Goal: Task Accomplishment & Management: Manage account settings

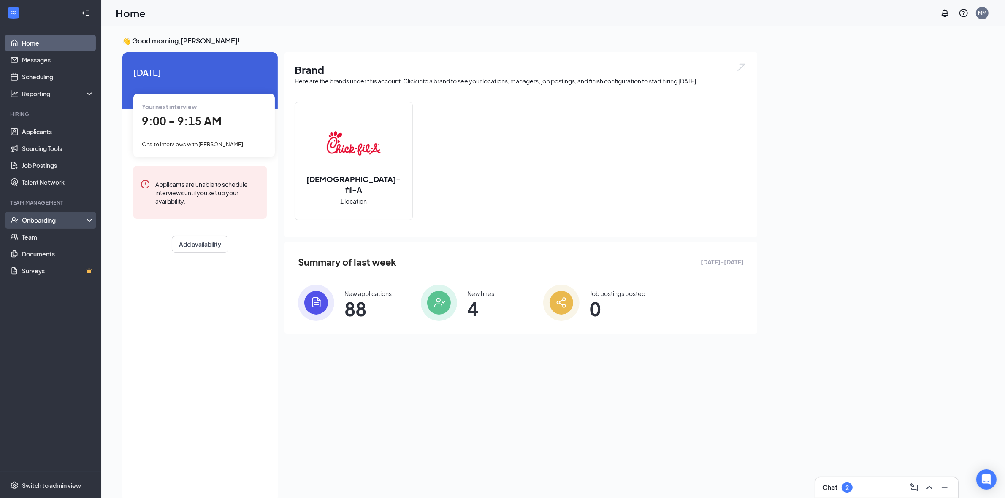
click at [87, 217] on div "Onboarding" at bounding box center [50, 220] width 101 height 17
click at [84, 233] on link "Overview" at bounding box center [58, 237] width 72 height 17
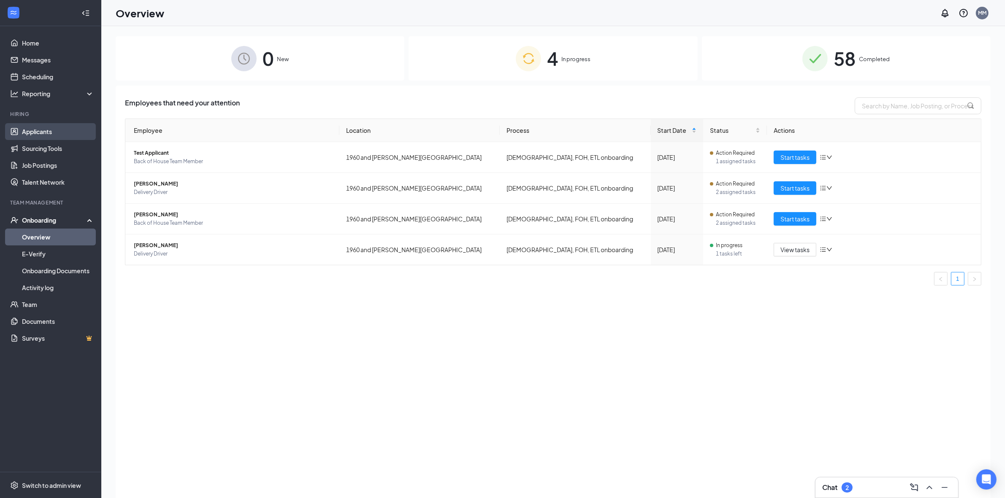
click at [51, 136] on link "Applicants" at bounding box center [58, 131] width 72 height 17
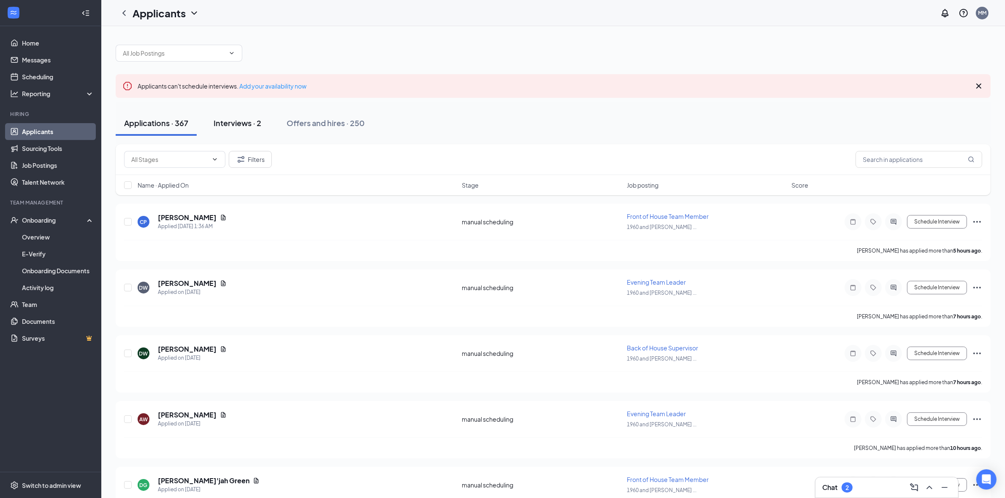
click at [229, 129] on button "Interviews · 2" at bounding box center [237, 123] width 65 height 25
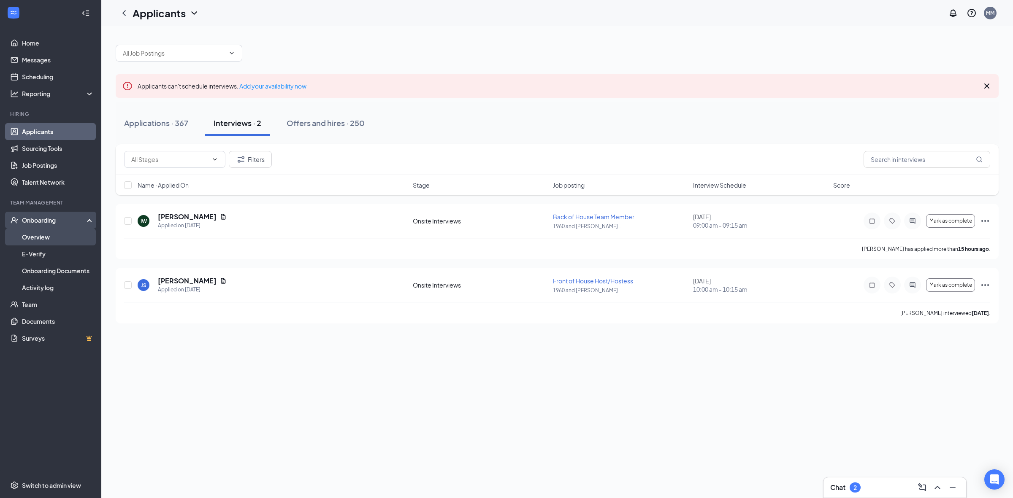
click at [68, 243] on link "Overview" at bounding box center [58, 237] width 72 height 17
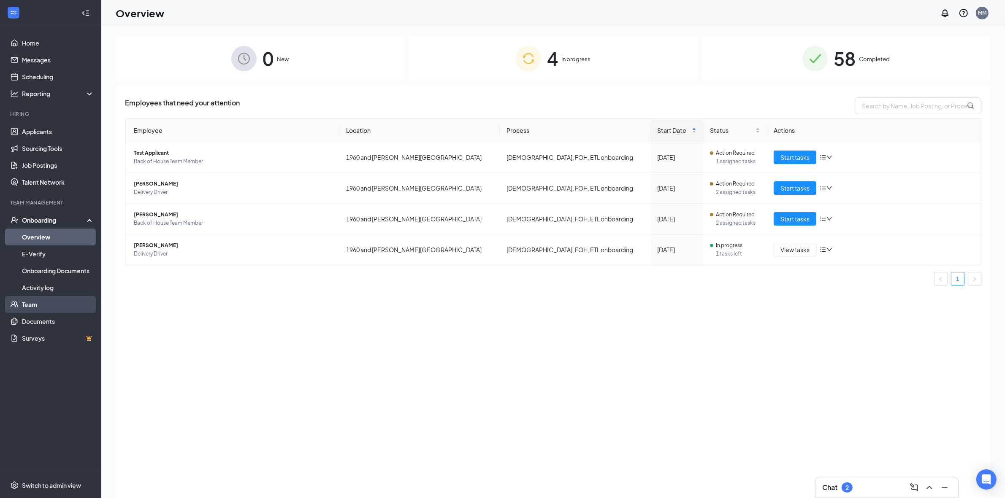
click at [50, 308] on link "Team" at bounding box center [58, 304] width 72 height 17
click at [831, 221] on icon "down" at bounding box center [829, 219] width 6 height 6
click at [703, 228] on td "Action Required 2 assigned tasks" at bounding box center [735, 219] width 64 height 31
click at [41, 306] on link "Team" at bounding box center [58, 304] width 72 height 17
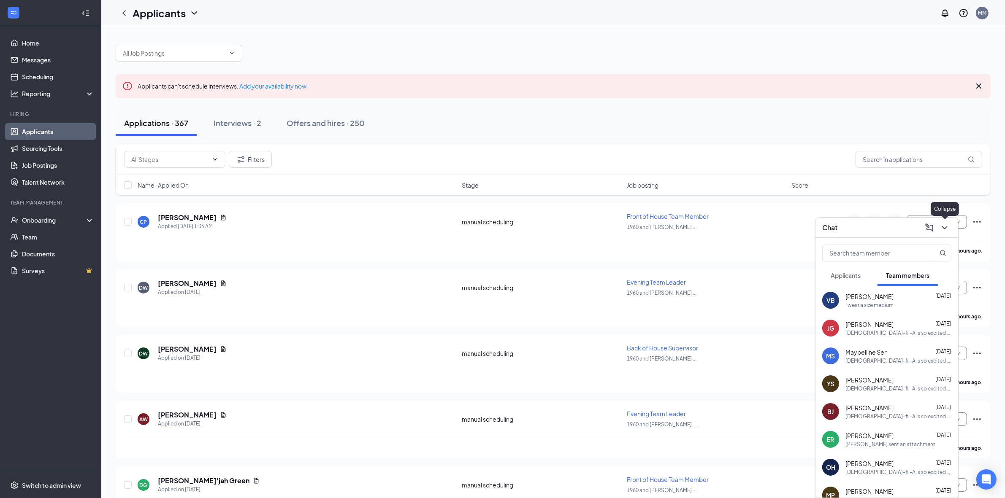
click at [942, 223] on icon "ChevronDown" at bounding box center [944, 228] width 10 height 10
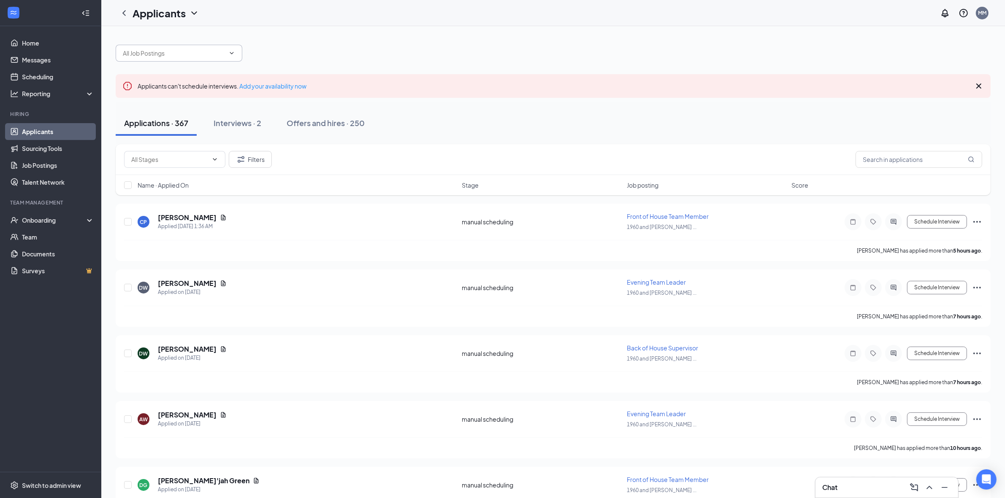
click at [233, 54] on icon "ChevronDown" at bounding box center [231, 53] width 7 height 7
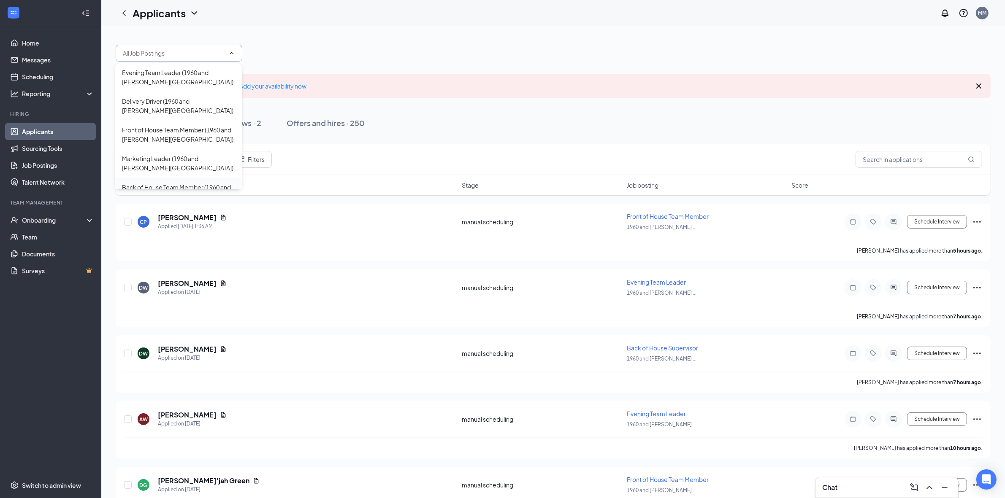
click at [210, 186] on div "Back of House Team Member (1960 and [PERSON_NAME][GEOGRAPHIC_DATA])" at bounding box center [178, 192] width 113 height 19
type input "Back of House Team Member (1960 and [PERSON_NAME][GEOGRAPHIC_DATA])"
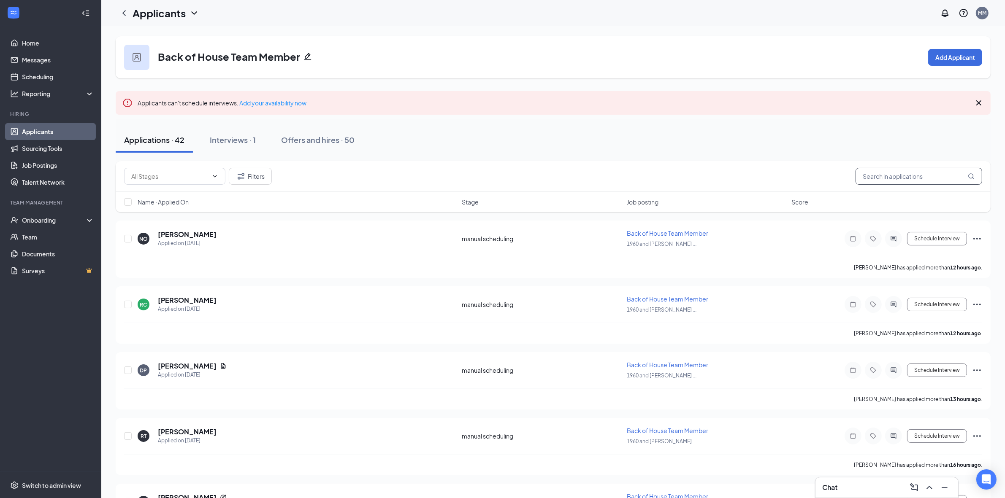
click at [893, 177] on input "text" at bounding box center [918, 176] width 127 height 17
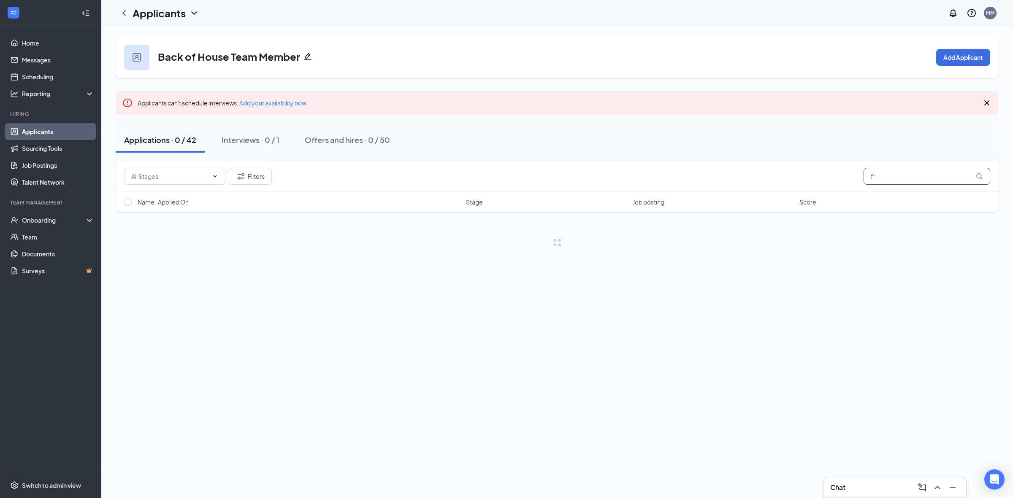
type input "f"
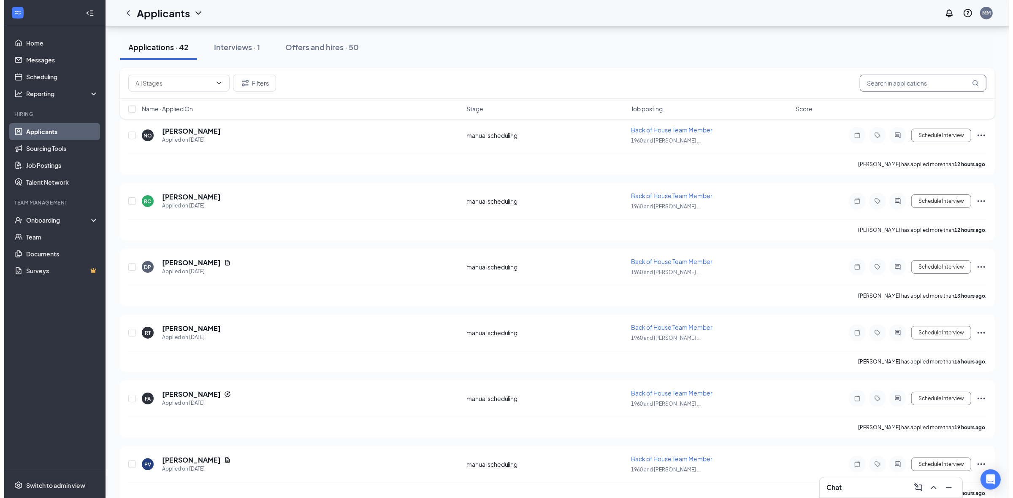
scroll to position [211, 0]
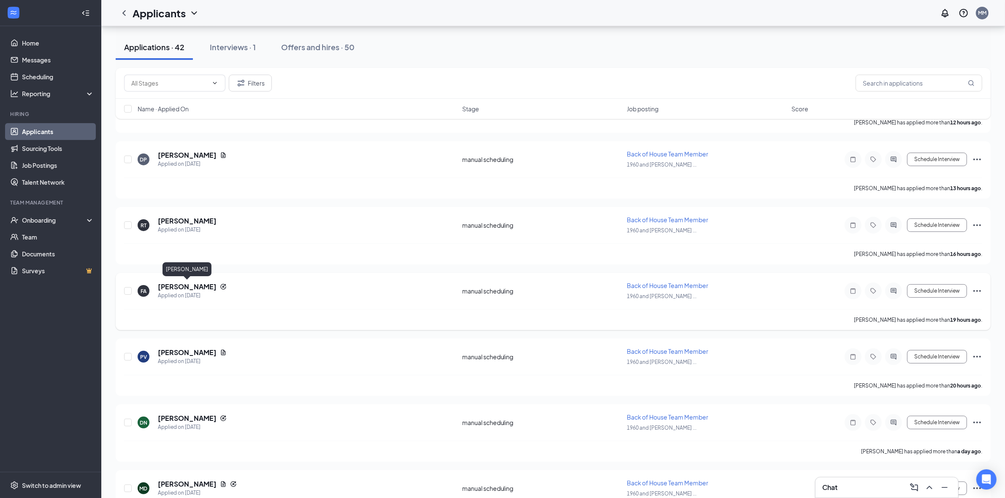
click at [191, 287] on h5 "Francisco Antunez" at bounding box center [187, 286] width 59 height 9
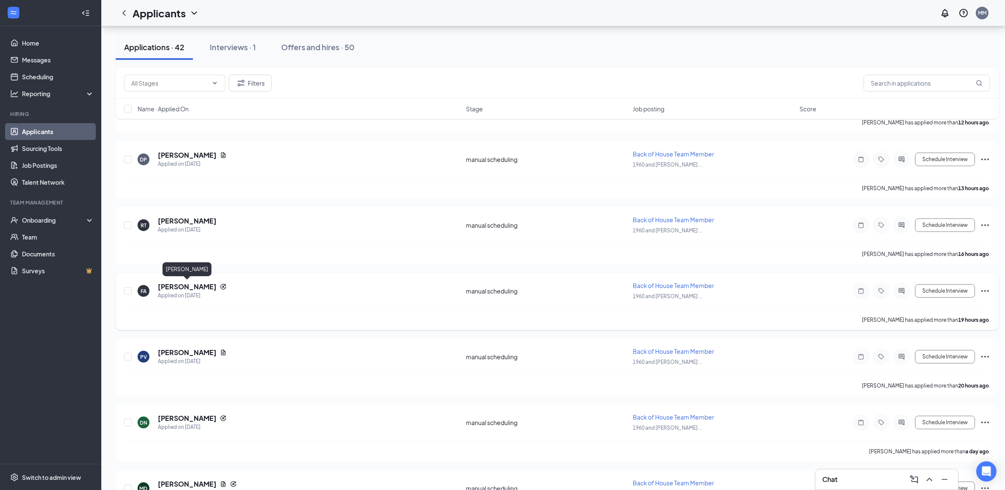
click at [197, 286] on h5 "Francisco Antunez" at bounding box center [187, 286] width 59 height 9
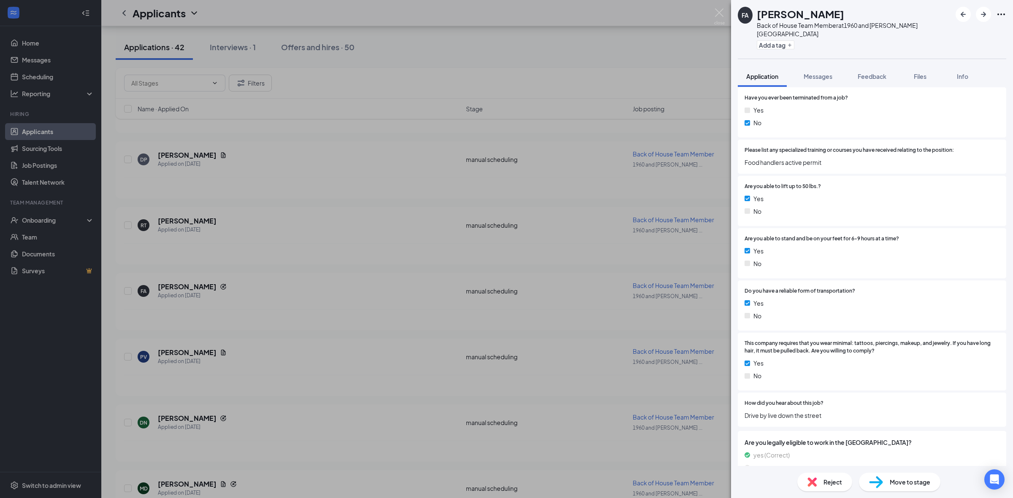
scroll to position [695, 0]
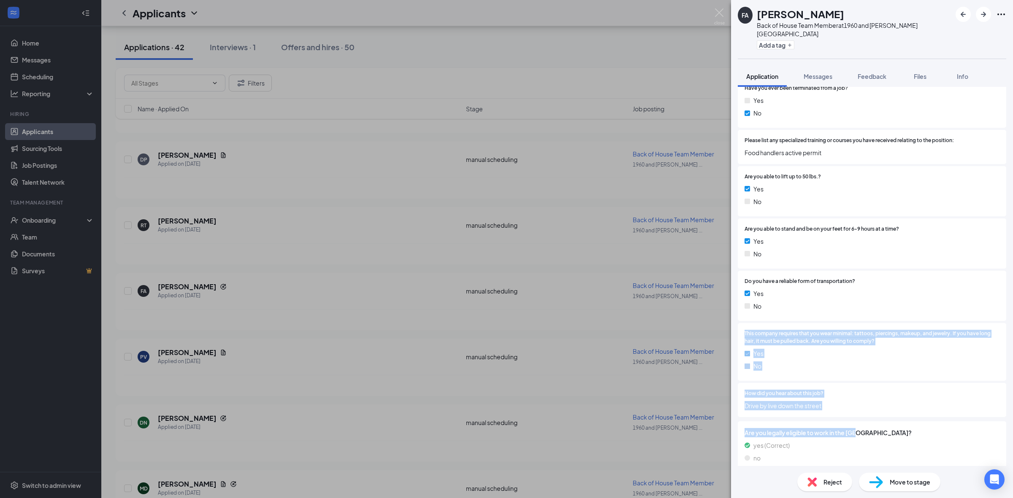
drag, startPoint x: 1003, startPoint y: 419, endPoint x: 1009, endPoint y: 307, distance: 112.4
click at [1007, 307] on div "This applicant also applied to 1 other job posting(s) Collapse all Application …" at bounding box center [872, 276] width 282 height 379
click at [921, 351] on div "Yes No" at bounding box center [871, 361] width 255 height 25
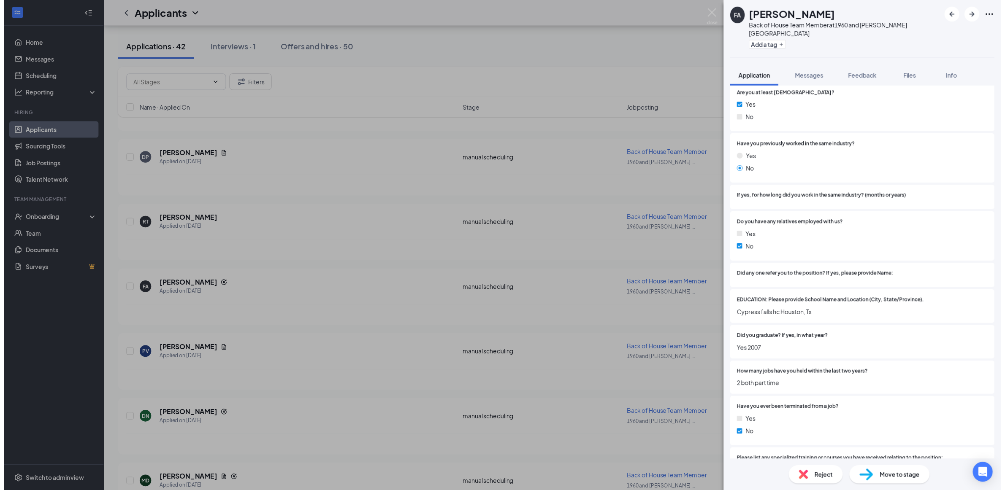
scroll to position [0, 0]
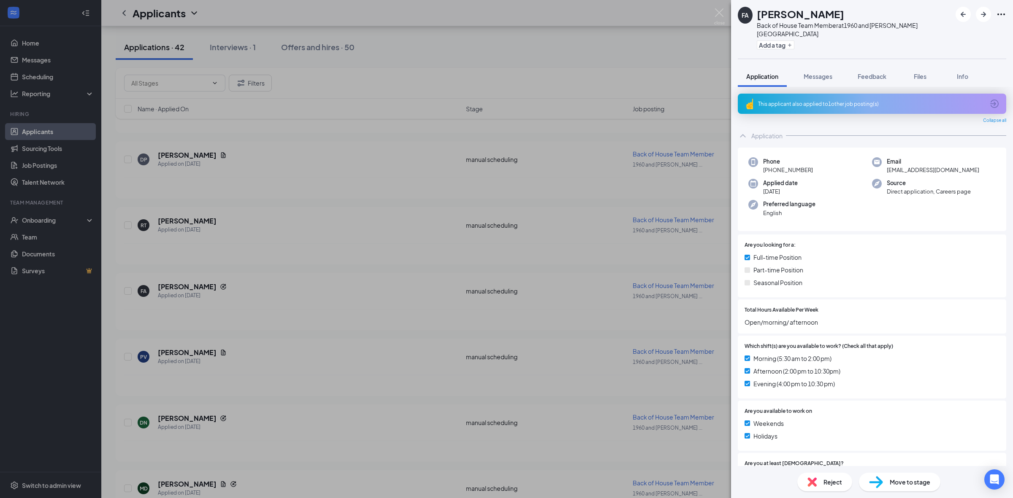
click at [687, 53] on div "FA Francisco Antunez Back of House Team Member at 1960 and Eldridge Parkway Add…" at bounding box center [506, 249] width 1013 height 498
click at [684, 57] on div "FA Francisco Antunez Back of House Team Member at 1960 and Eldridge Parkway Add…" at bounding box center [506, 249] width 1013 height 498
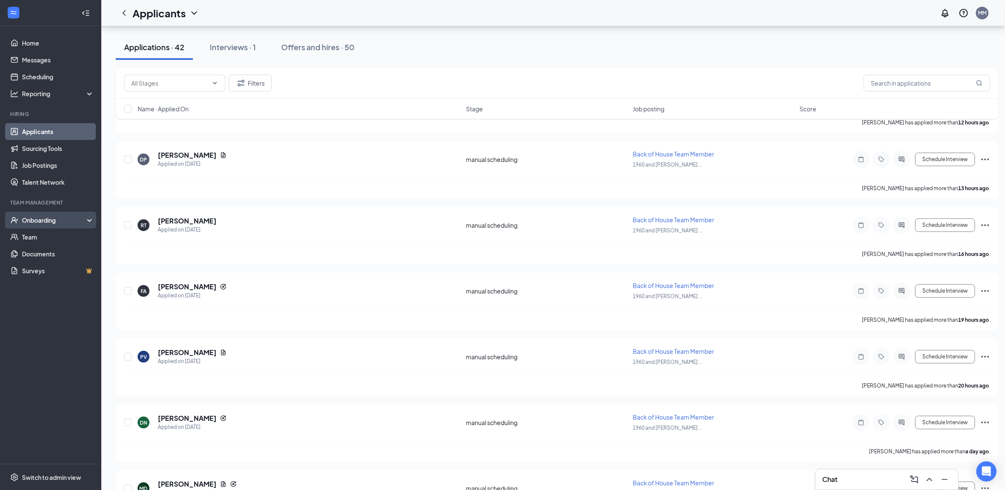
click at [85, 223] on div "Onboarding" at bounding box center [54, 220] width 65 height 8
click at [85, 241] on link "Overview" at bounding box center [58, 237] width 72 height 17
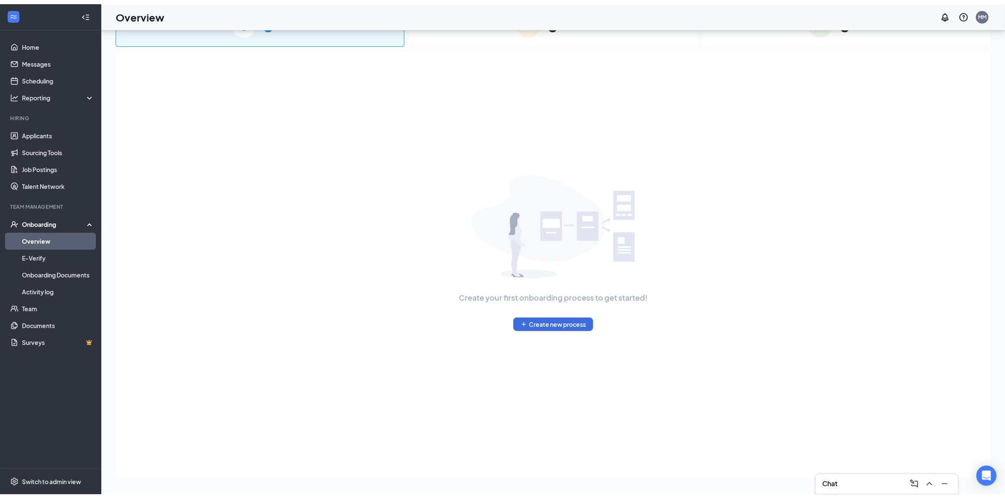
scroll to position [38, 0]
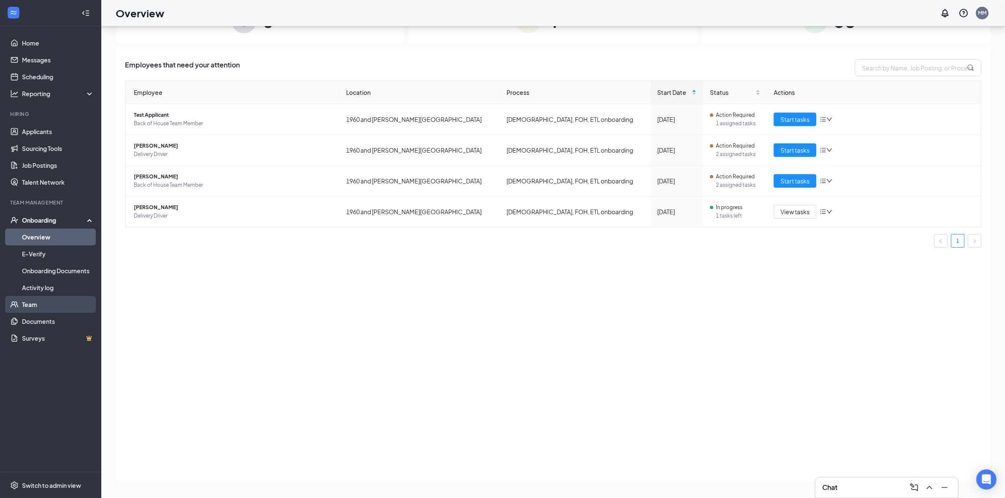
click at [72, 305] on link "Team" at bounding box center [58, 304] width 72 height 17
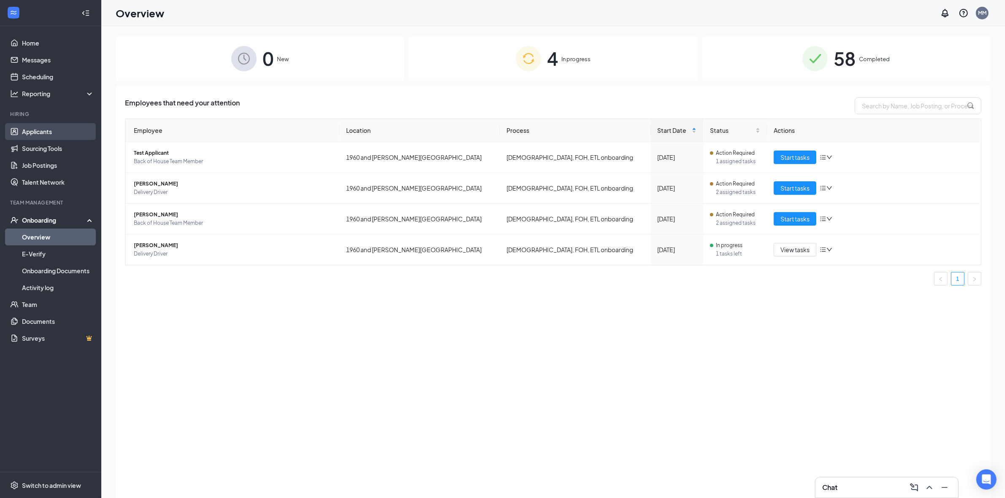
click at [54, 132] on link "Applicants" at bounding box center [58, 131] width 72 height 17
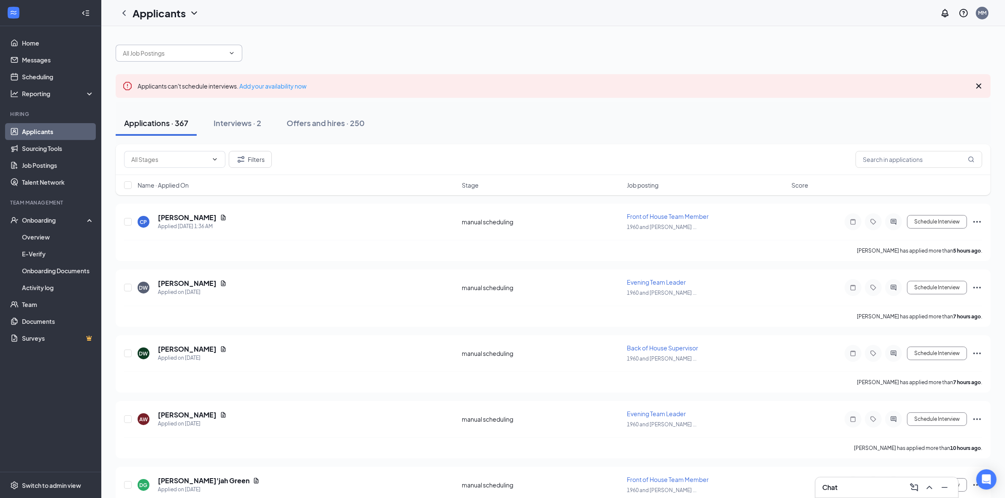
click at [233, 57] on span at bounding box center [179, 53] width 127 height 17
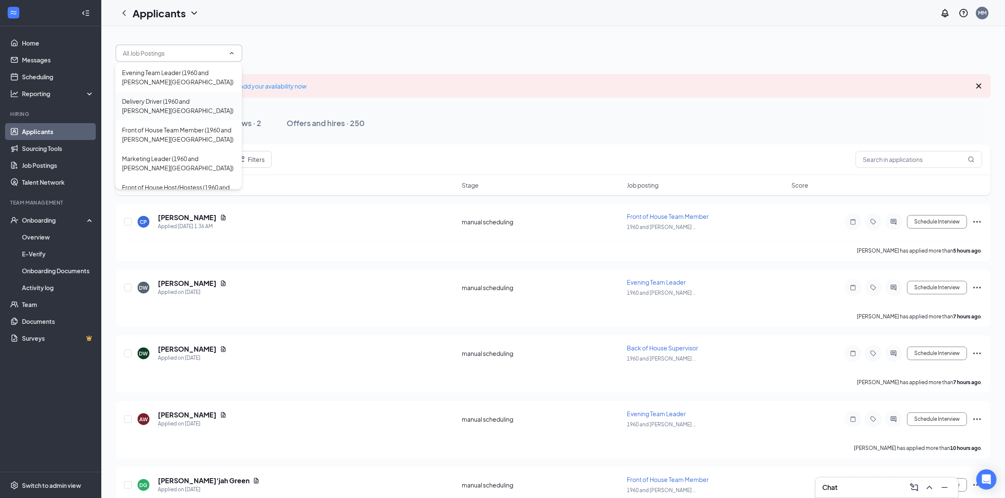
click at [175, 103] on div "Delivery Driver (1960 and [PERSON_NAME][GEOGRAPHIC_DATA])" at bounding box center [178, 106] width 113 height 19
type input "Delivery Driver (1960 and [PERSON_NAME][GEOGRAPHIC_DATA])"
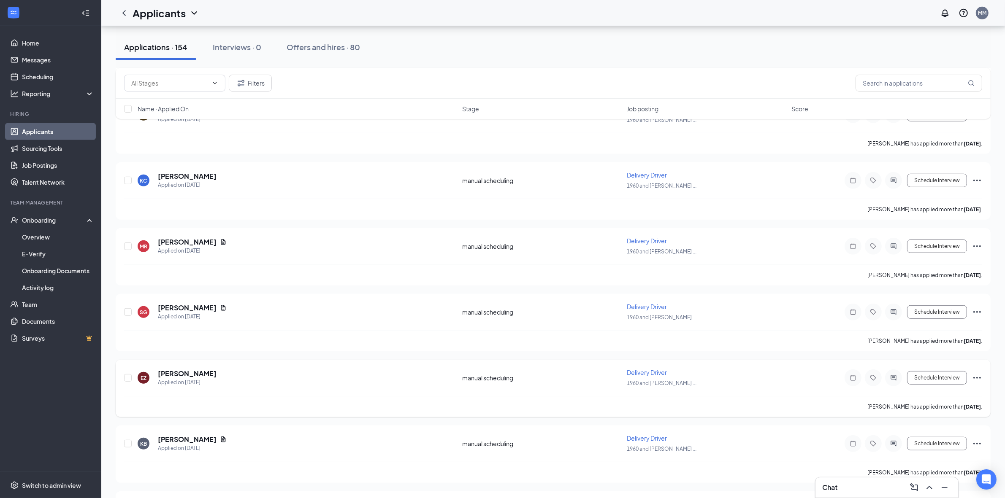
scroll to position [587, 0]
